Goal: Task Accomplishment & Management: Manage account settings

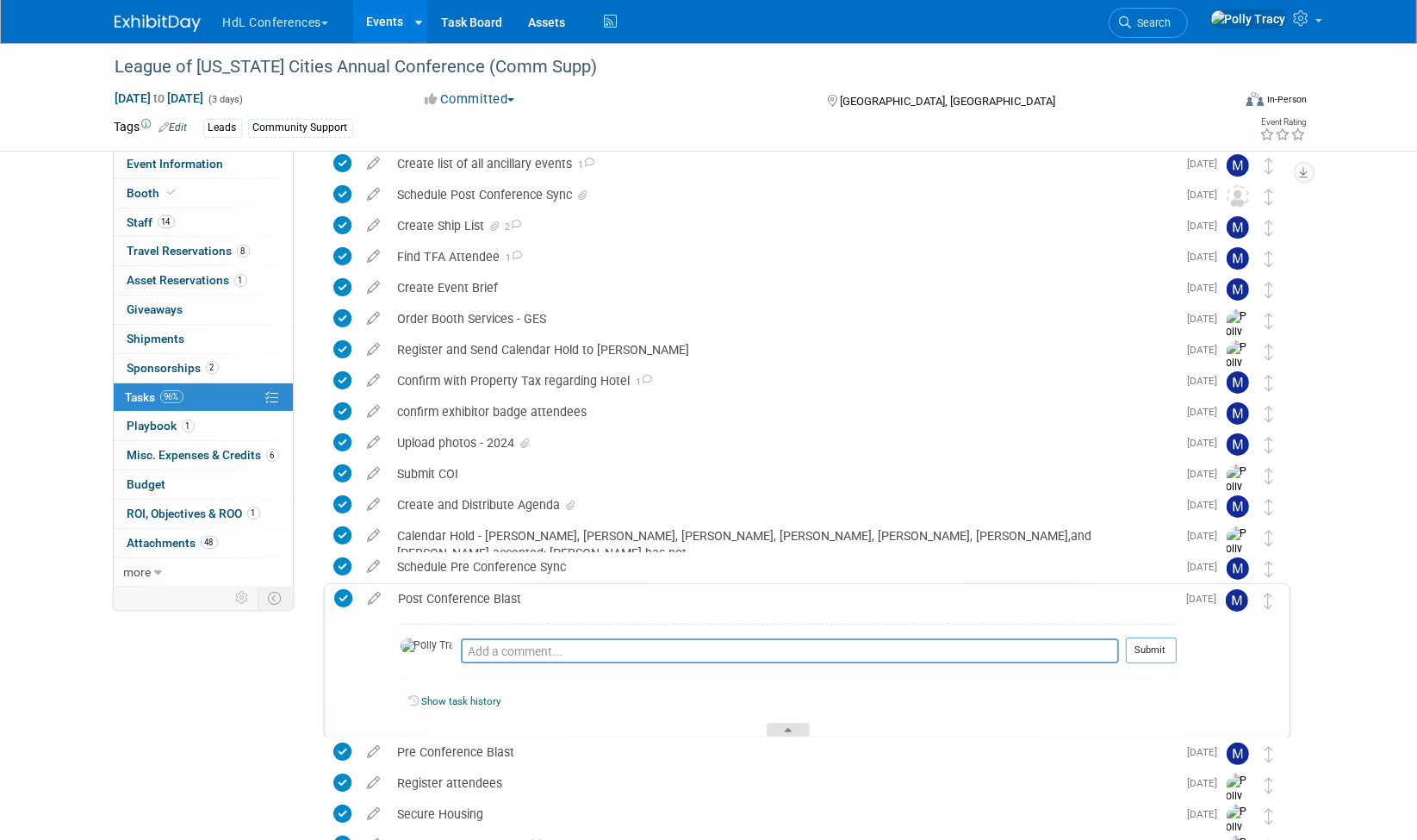
click at [785, 730] on icon at bounding box center [788, 732] width 7 height 11
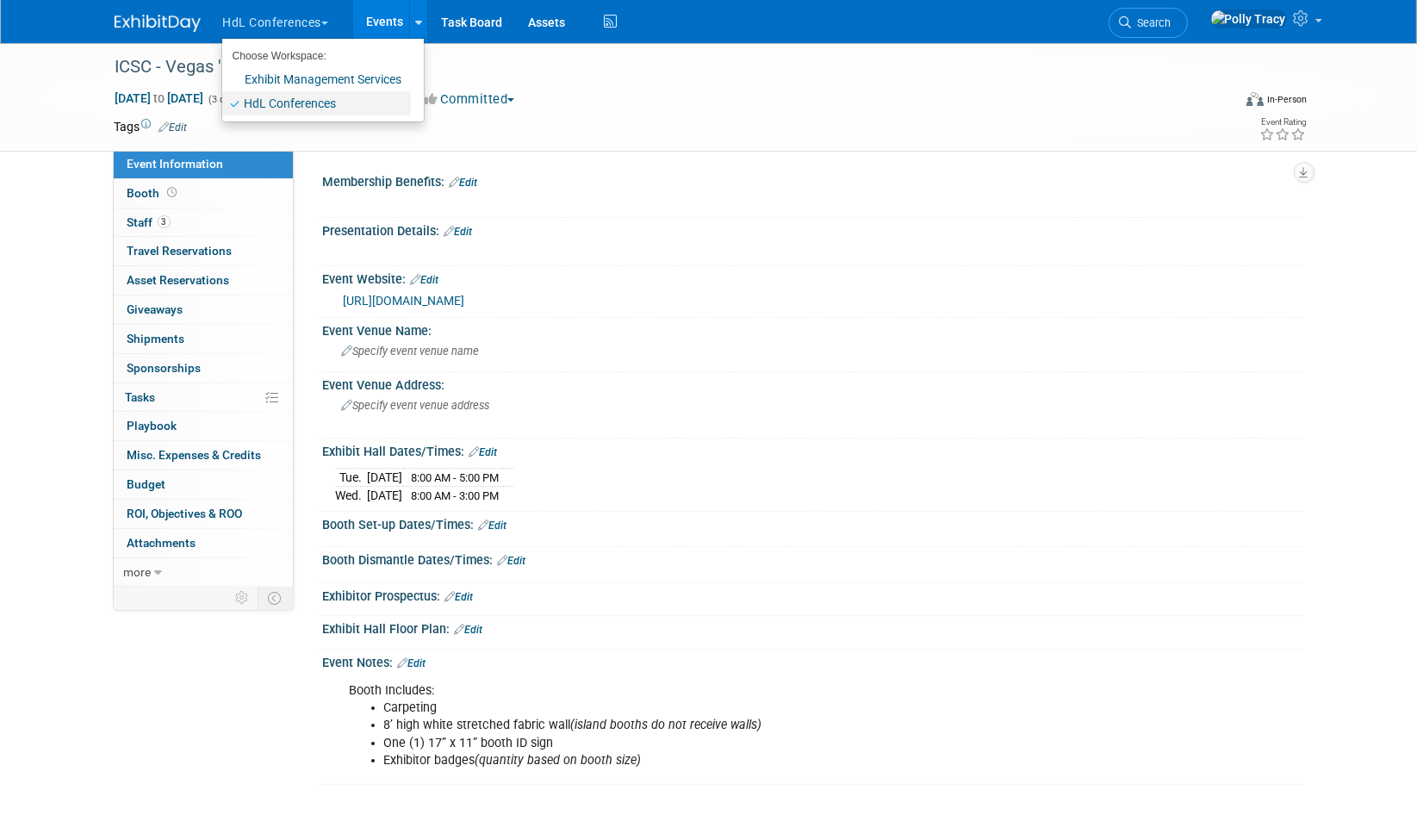
click at [288, 98] on link "HdL Conferences" at bounding box center [316, 103] width 189 height 24
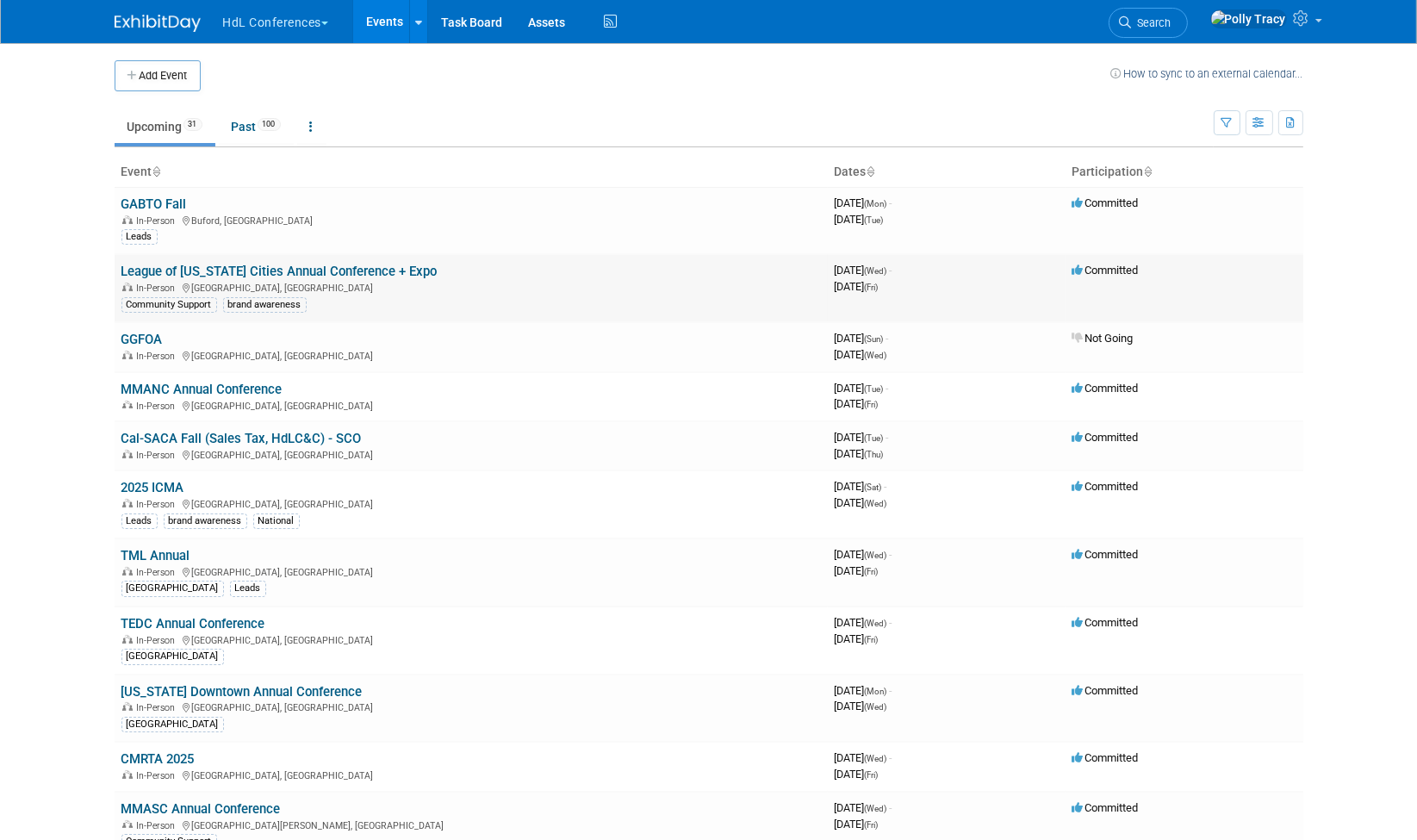
click at [281, 268] on link "League of [US_STATE] Cities Annual Conference + Expo" at bounding box center [279, 271] width 316 height 16
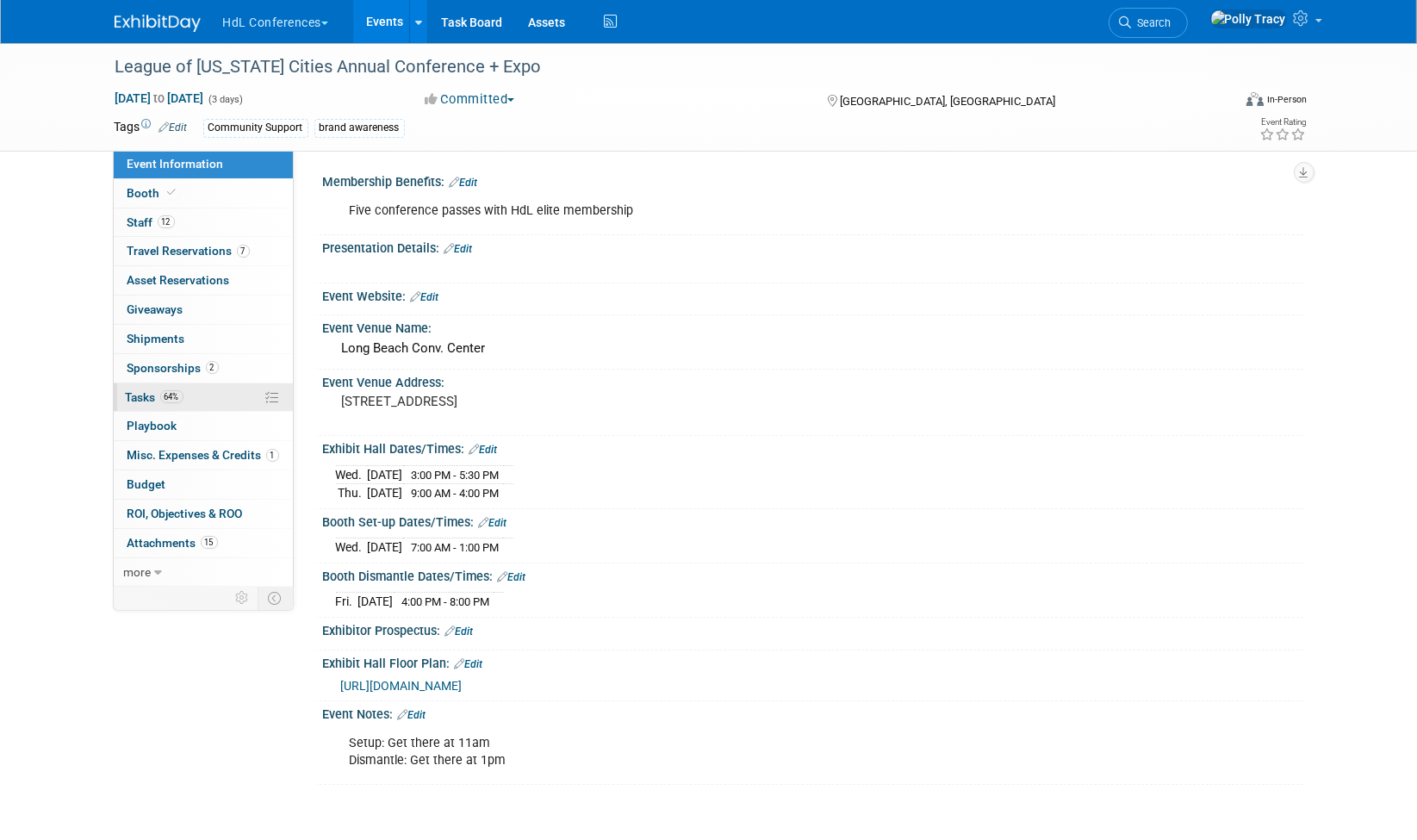
click at [141, 391] on span "Tasks 64%" at bounding box center [154, 397] width 58 height 14
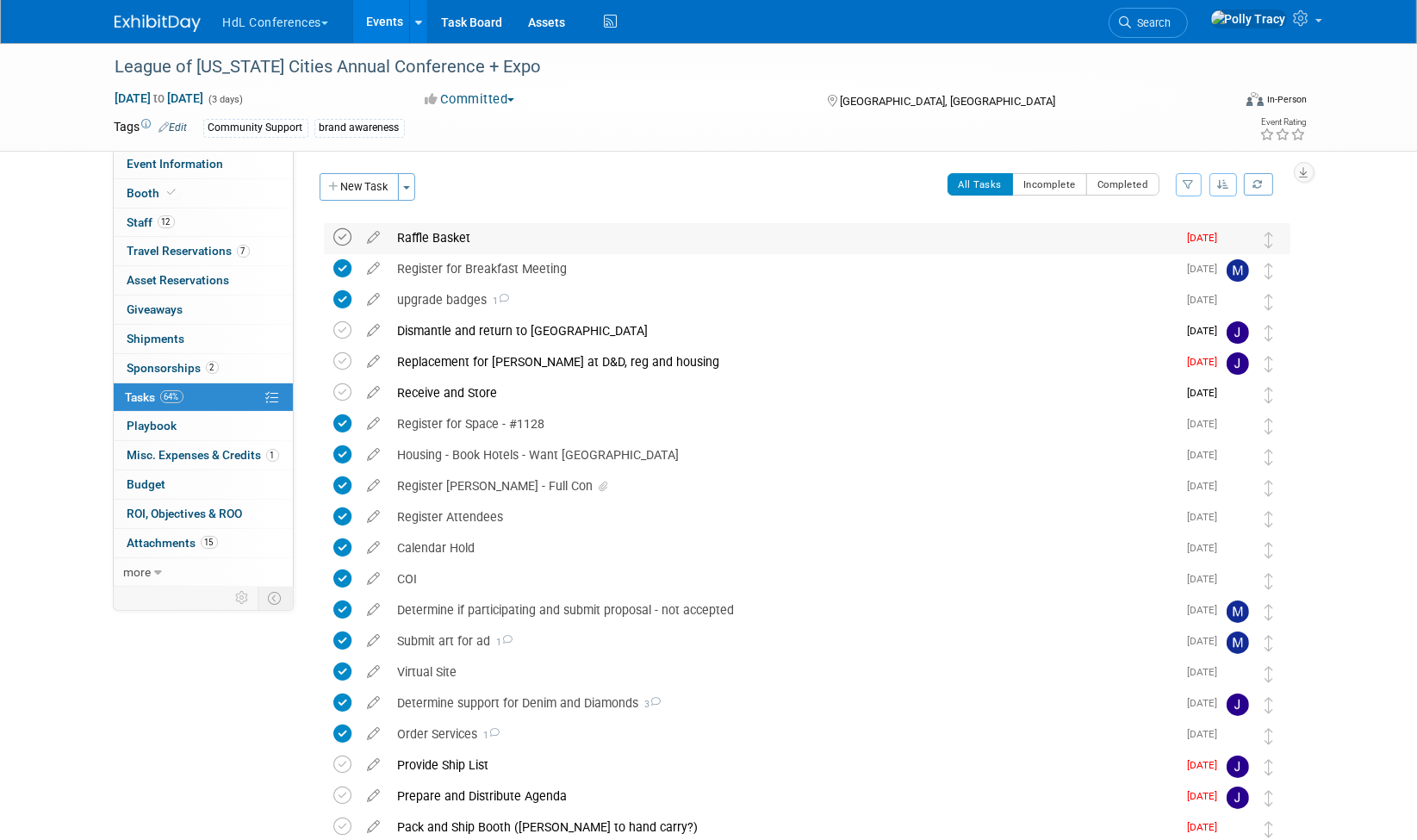
click at [341, 239] on icon at bounding box center [343, 237] width 18 height 18
click at [342, 764] on icon at bounding box center [343, 765] width 18 height 18
click at [345, 819] on icon at bounding box center [343, 826] width 18 height 18
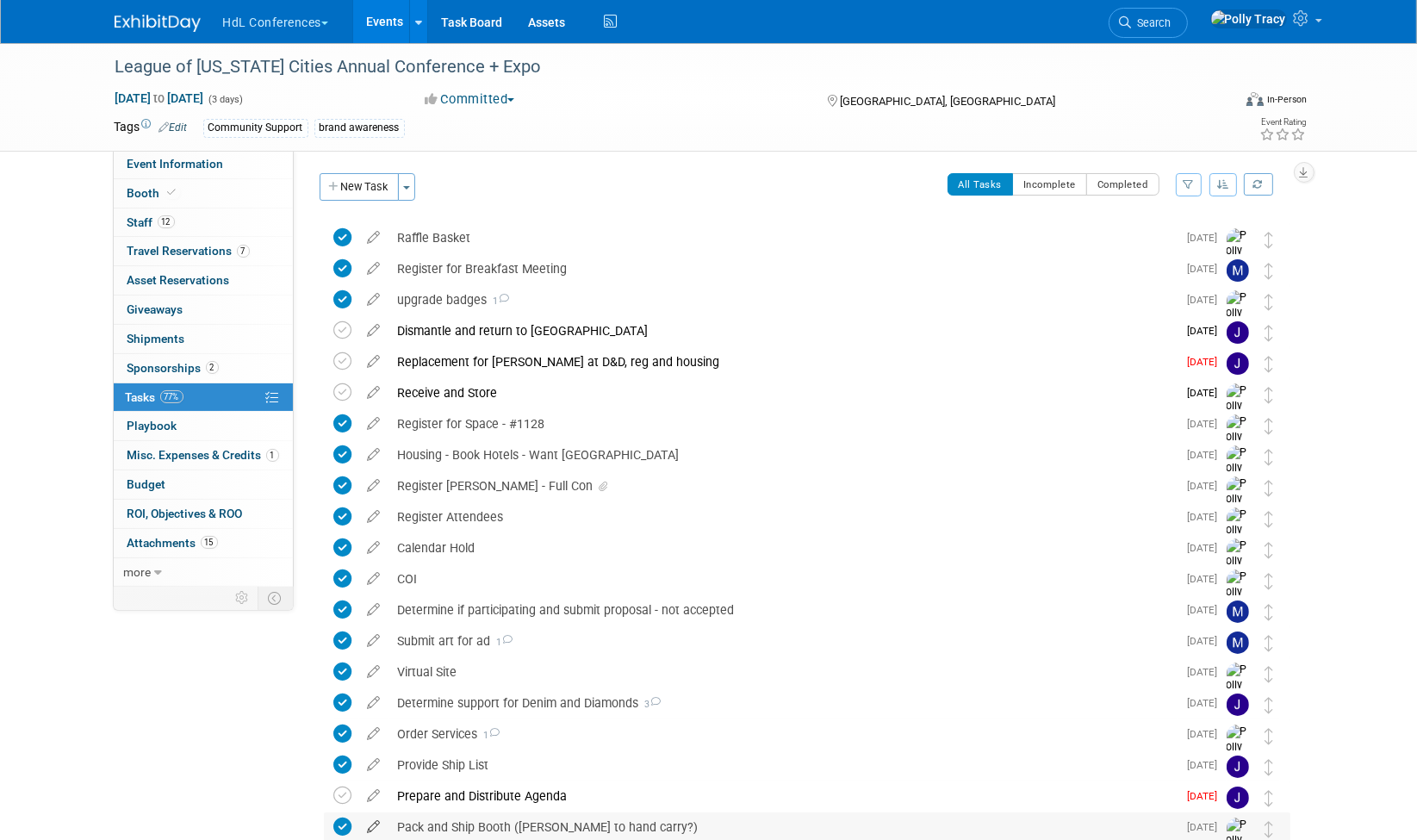
click at [373, 823] on icon at bounding box center [374, 823] width 30 height 22
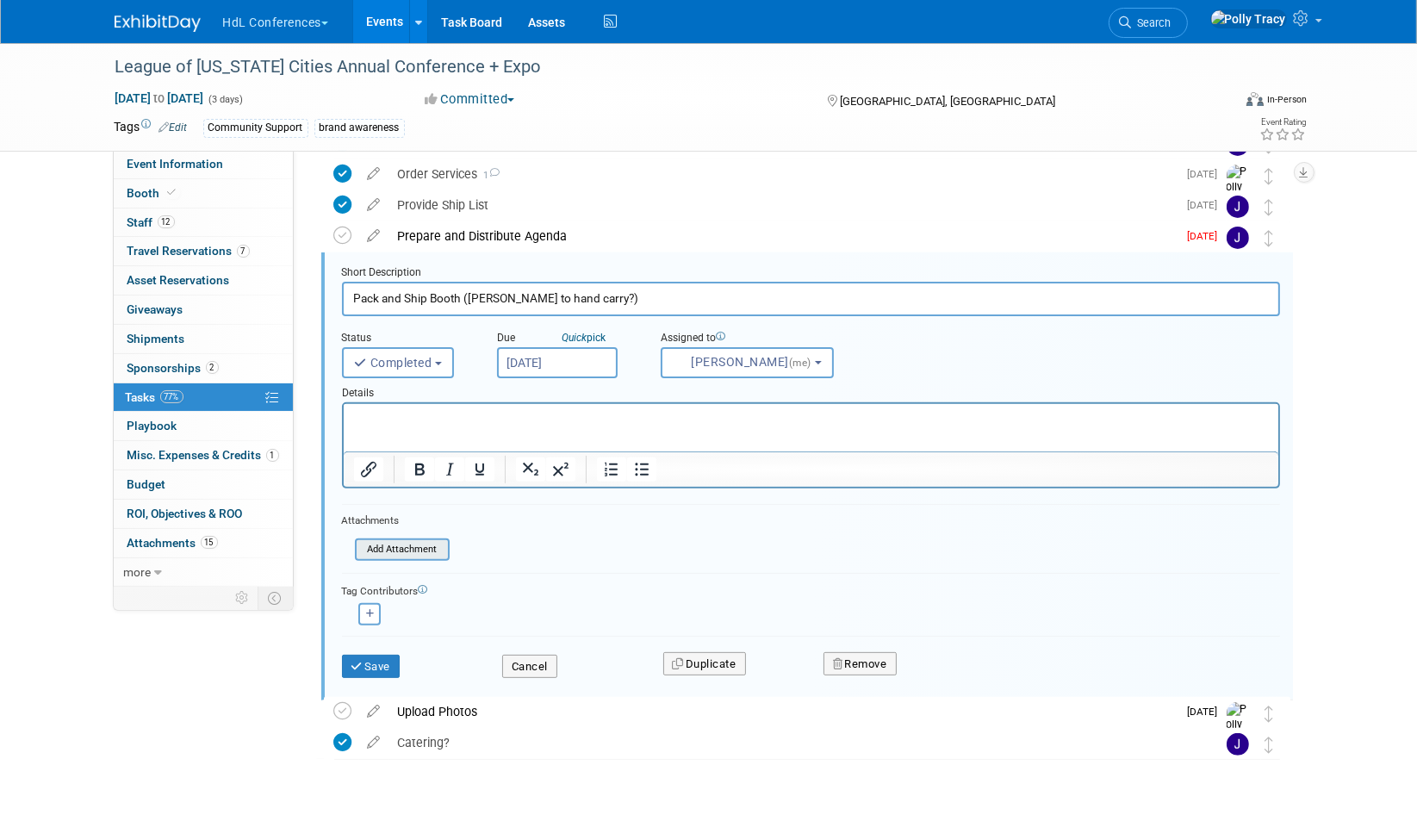
click at [401, 551] on input "file" at bounding box center [359, 549] width 175 height 19
click at [404, 541] on input "file" at bounding box center [359, 549] width 175 height 19
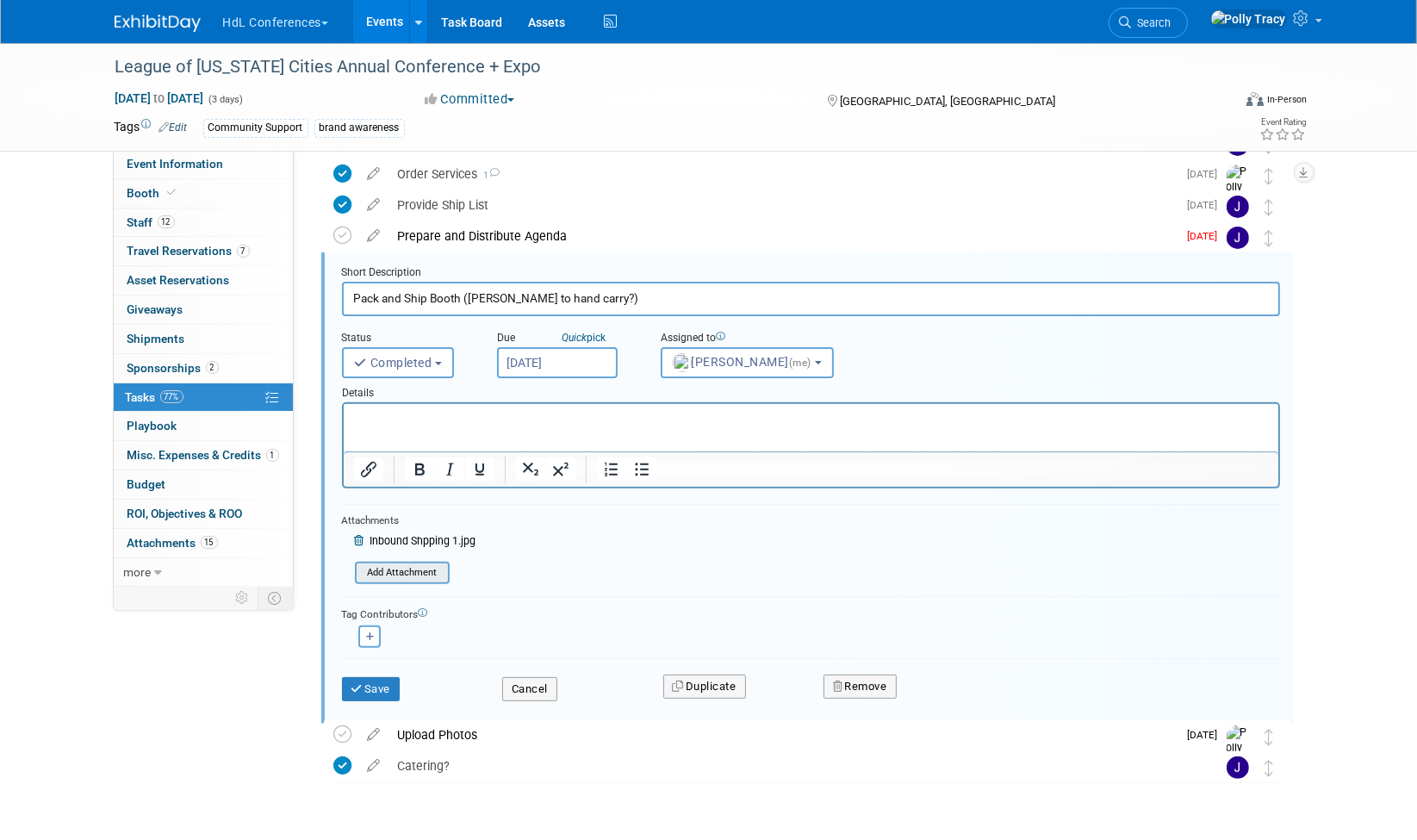
click at [403, 571] on input "file" at bounding box center [359, 572] width 175 height 19
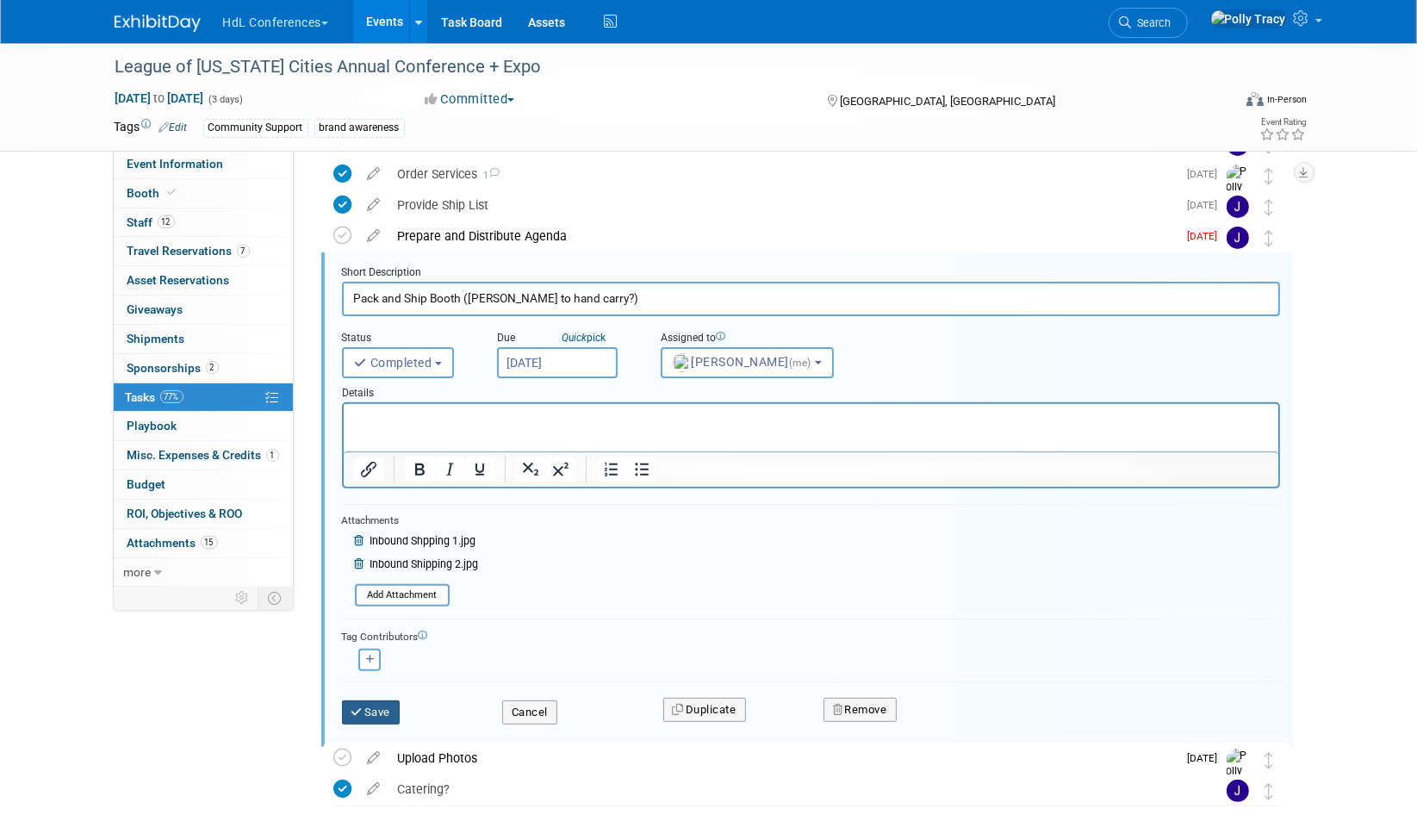
click at [363, 712] on button "Save" at bounding box center [371, 712] width 59 height 24
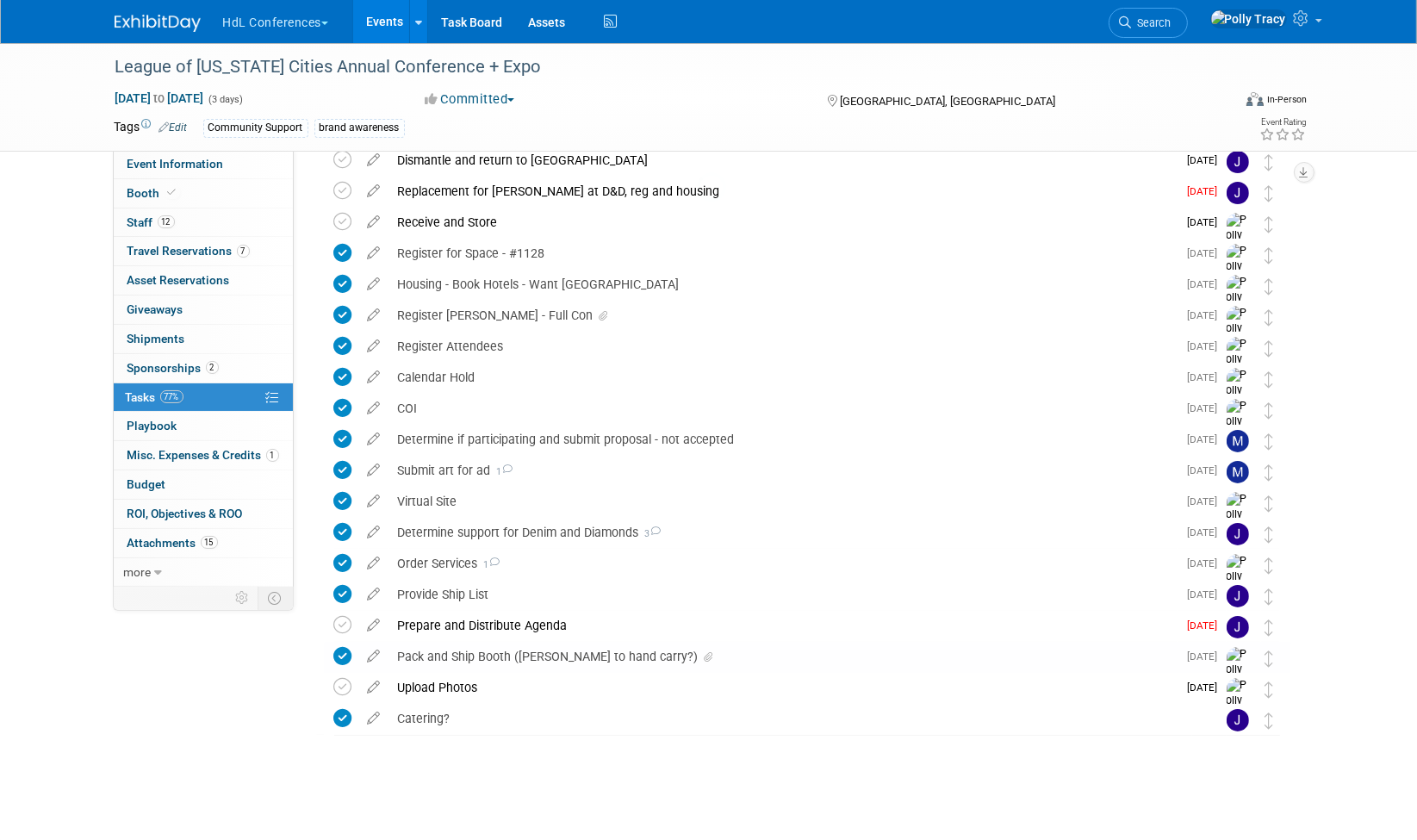
scroll to position [169, 0]
